Goal: Navigation & Orientation: Find specific page/section

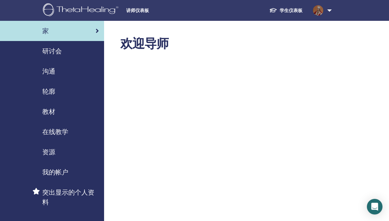
click at [52, 50] on span "研讨会" at bounding box center [52, 51] width 20 height 10
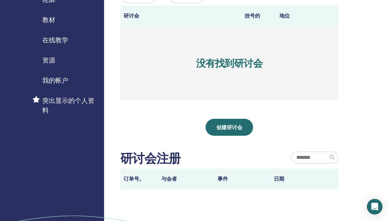
scroll to position [37, 0]
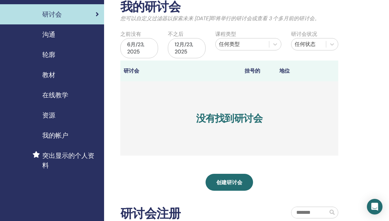
click at [48, 114] on span "资源" at bounding box center [48, 115] width 13 height 10
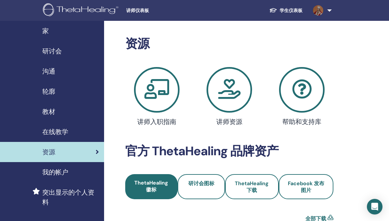
click at [43, 30] on span "家" at bounding box center [45, 31] width 7 height 10
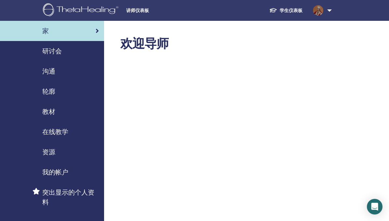
click at [295, 10] on link "学生仪表板" at bounding box center [286, 11] width 44 height 12
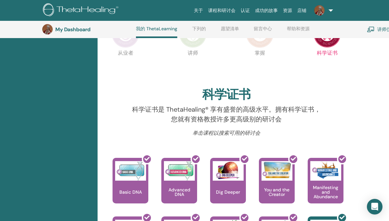
scroll to position [228, 0]
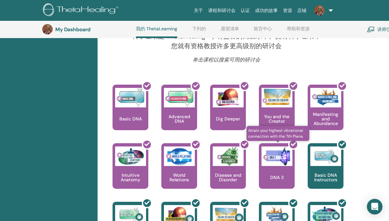
click at [275, 161] on div at bounding box center [281, 168] width 36 height 59
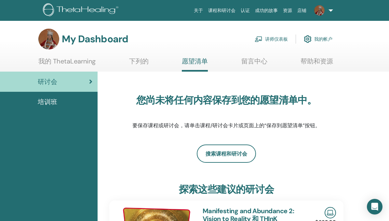
click at [56, 65] on link "我的 ThetaLearning" at bounding box center [66, 63] width 57 height 13
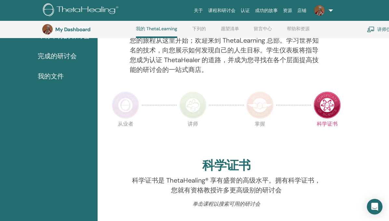
scroll to position [183, 0]
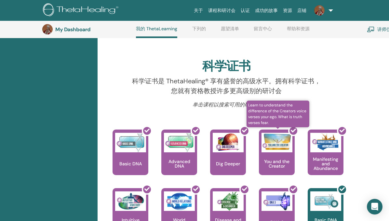
click at [295, 109] on span "Learn to understand the difference of the Creators voice verses your ego. What …" at bounding box center [278, 114] width 63 height 27
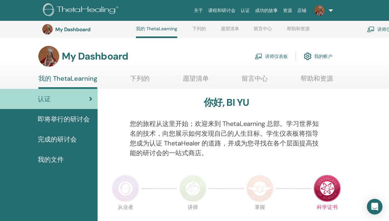
scroll to position [162, 0]
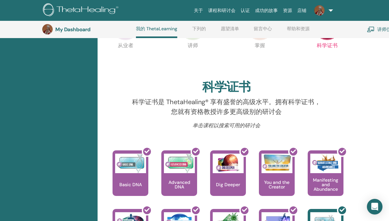
click at [73, 32] on h3 "My Dashboard" at bounding box center [87, 29] width 65 height 6
click at [165, 69] on div "从业者 讲师 掌握 科学证书" at bounding box center [226, 59] width 234 height 35
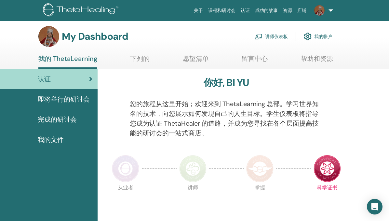
scroll to position [2, 0]
click at [316, 60] on link "帮助和资源" at bounding box center [317, 61] width 33 height 13
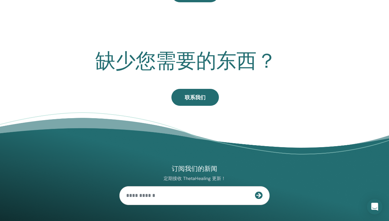
scroll to position [85, 0]
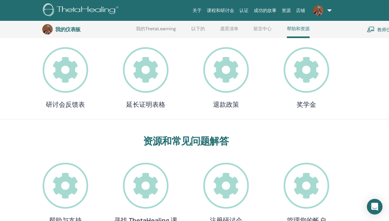
click at [72, 29] on font "我的仪表板" at bounding box center [67, 29] width 25 height 7
click at [63, 30] on font "我的仪表板" at bounding box center [67, 29] width 25 height 7
click at [164, 29] on font "我的ThetaLearning" at bounding box center [156, 29] width 40 height 6
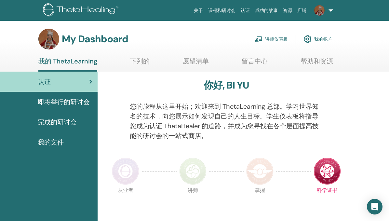
click at [59, 124] on span "完成的研讨会" at bounding box center [57, 122] width 39 height 10
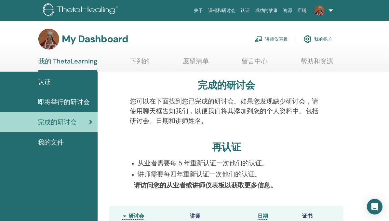
click at [54, 141] on span "我的文件" at bounding box center [51, 142] width 26 height 10
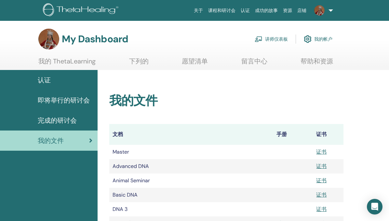
click at [69, 62] on link "我的 ThetaLearning" at bounding box center [66, 63] width 57 height 13
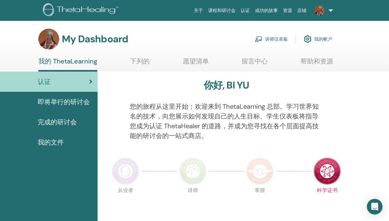
click at [275, 40] on link "讲师仪表板" at bounding box center [271, 39] width 33 height 14
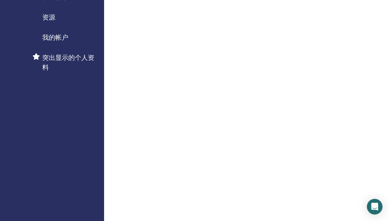
scroll to position [99, 0]
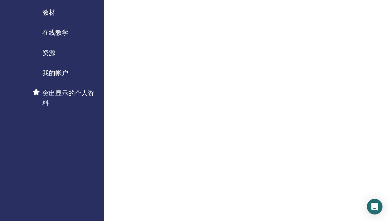
click at [50, 52] on span "资源" at bounding box center [48, 53] width 13 height 10
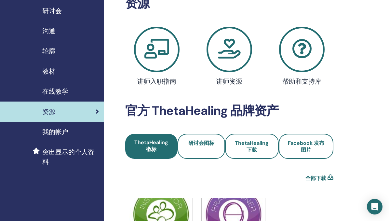
scroll to position [103, 0]
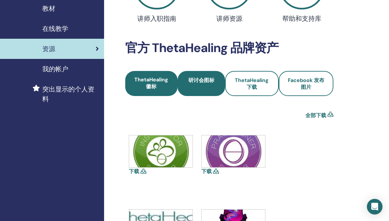
click at [197, 81] on span "研讨会图标" at bounding box center [202, 84] width 26 height 14
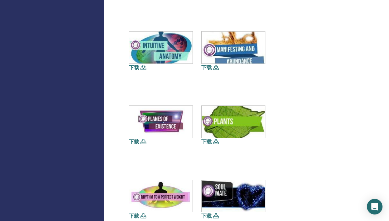
scroll to position [583, 0]
